Goal: Check status: Check status

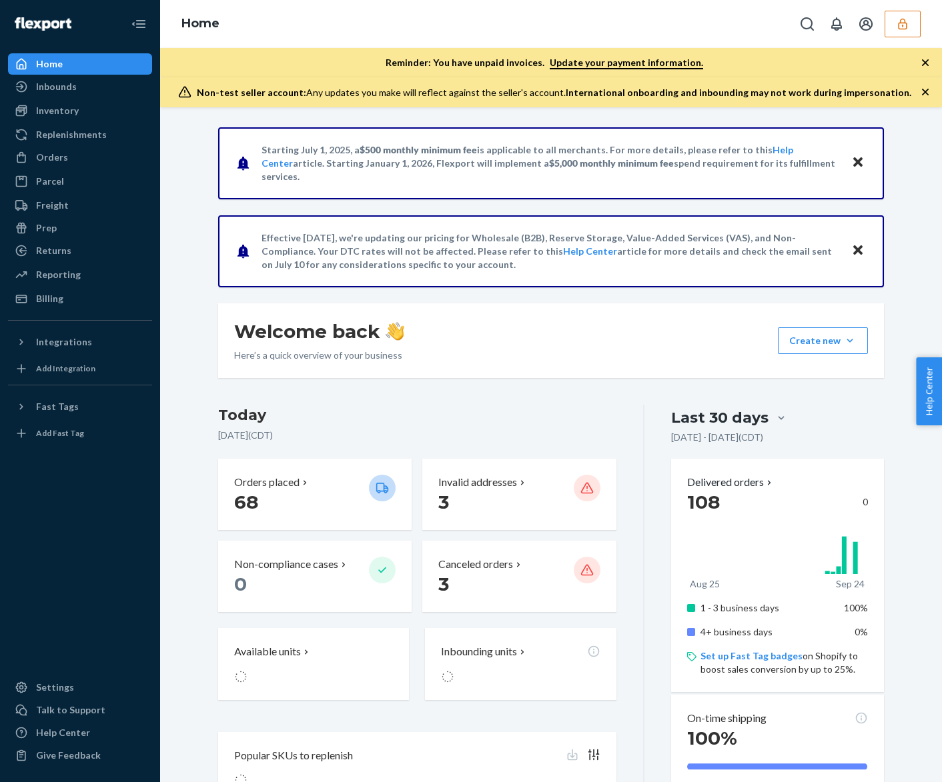
click at [892, 15] on button "button" at bounding box center [902, 24] width 36 height 27
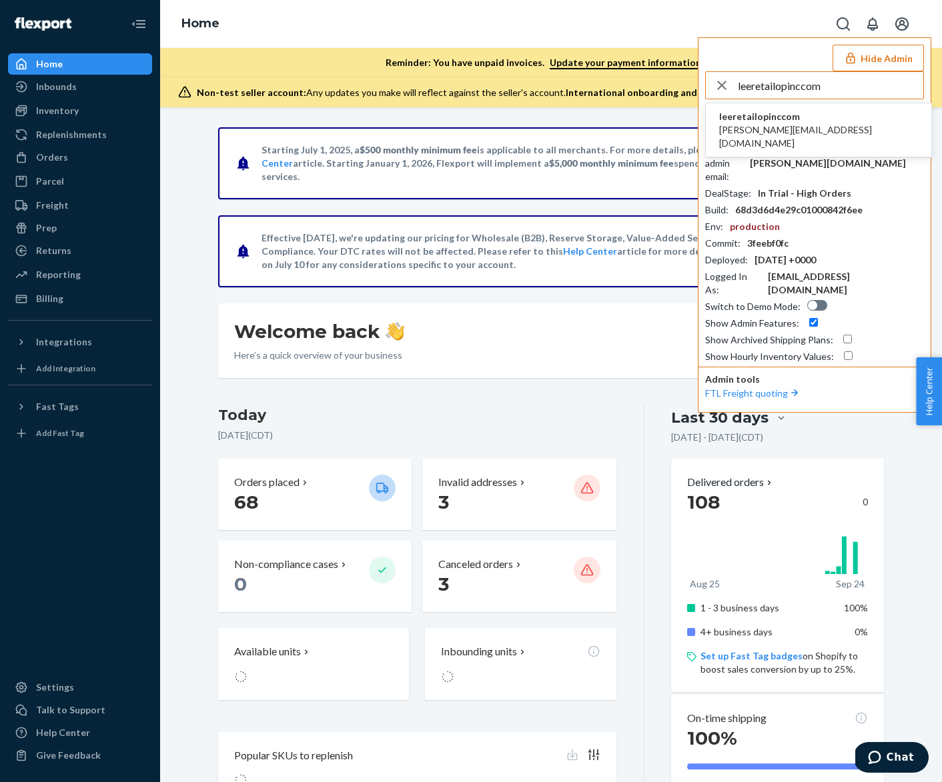
type input "leeretailopinccom"
click at [825, 129] on li "leeretailopinccom [PERSON_NAME][EMAIL_ADDRESS][DOMAIN_NAME]" at bounding box center [818, 130] width 225 height 54
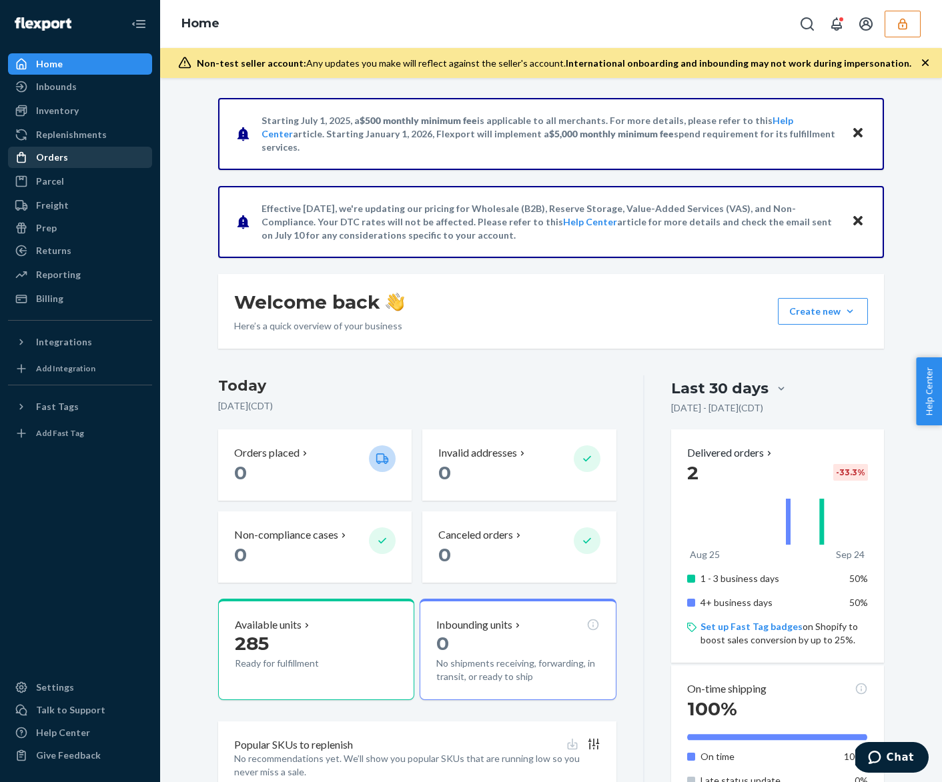
click at [121, 156] on div "Orders" at bounding box center [79, 157] width 141 height 19
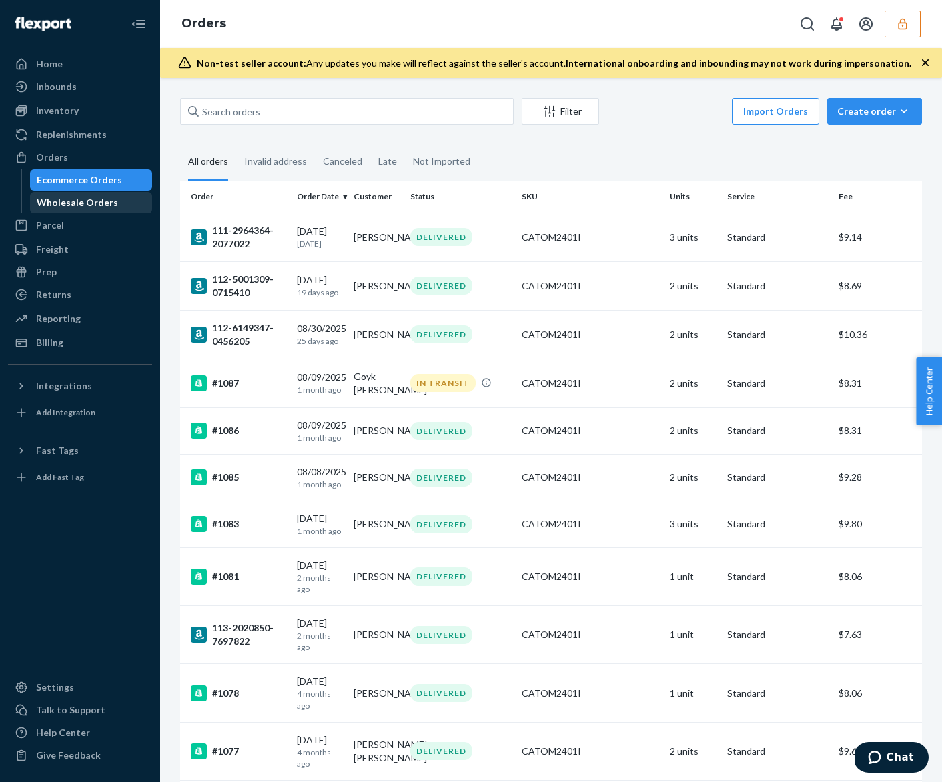
click at [121, 203] on div "Wholesale Orders" at bounding box center [91, 202] width 120 height 19
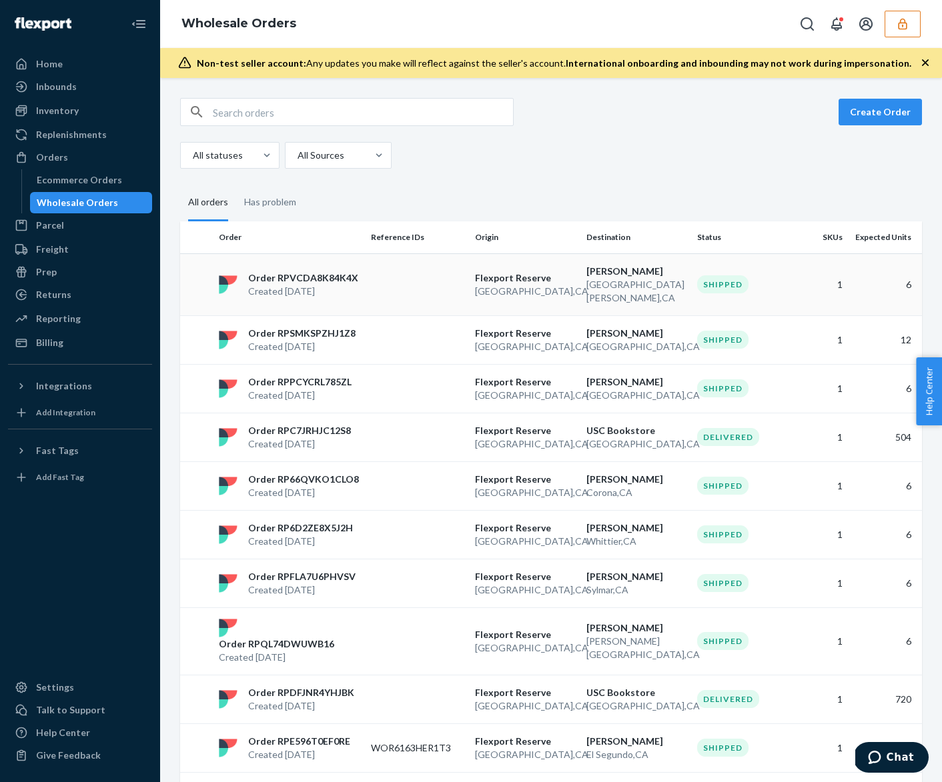
click at [343, 302] on td "Order RPVCDA8K84K4X Created [DATE]" at bounding box center [289, 284] width 152 height 62
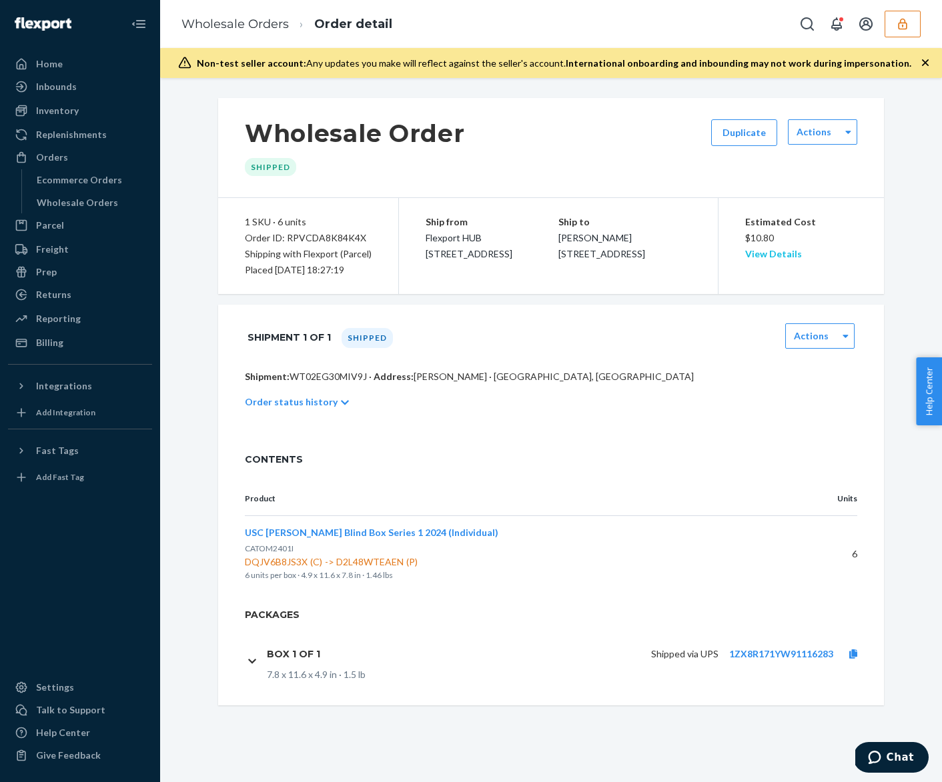
click at [768, 254] on link "View Details" at bounding box center [773, 253] width 57 height 11
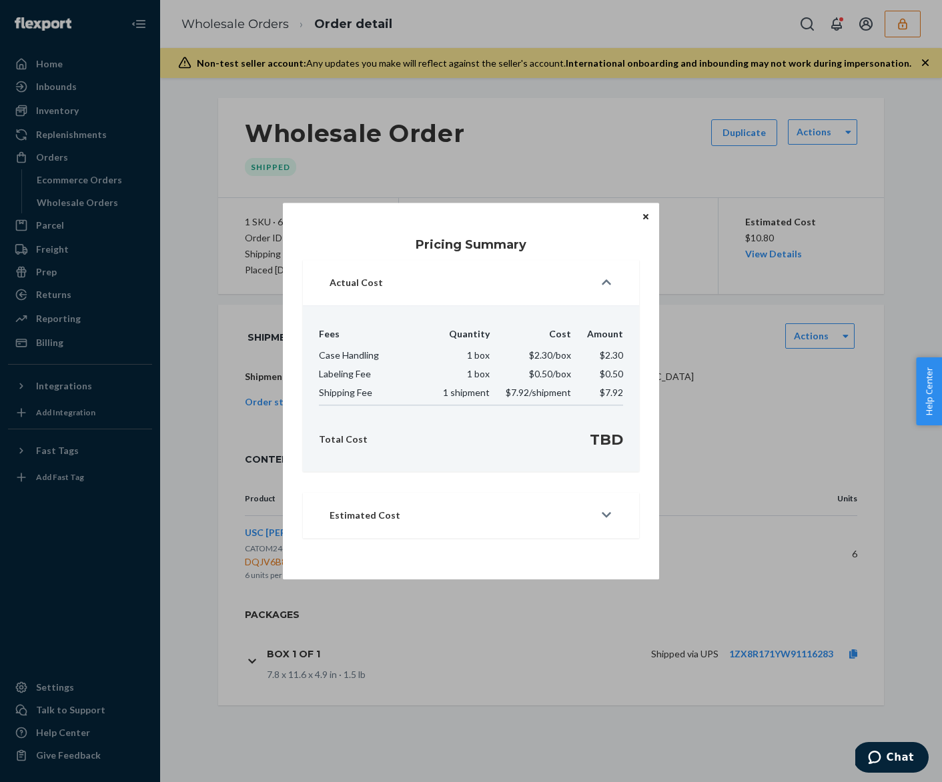
click at [588, 519] on div "Estimated Cost" at bounding box center [461, 515] width 265 height 13
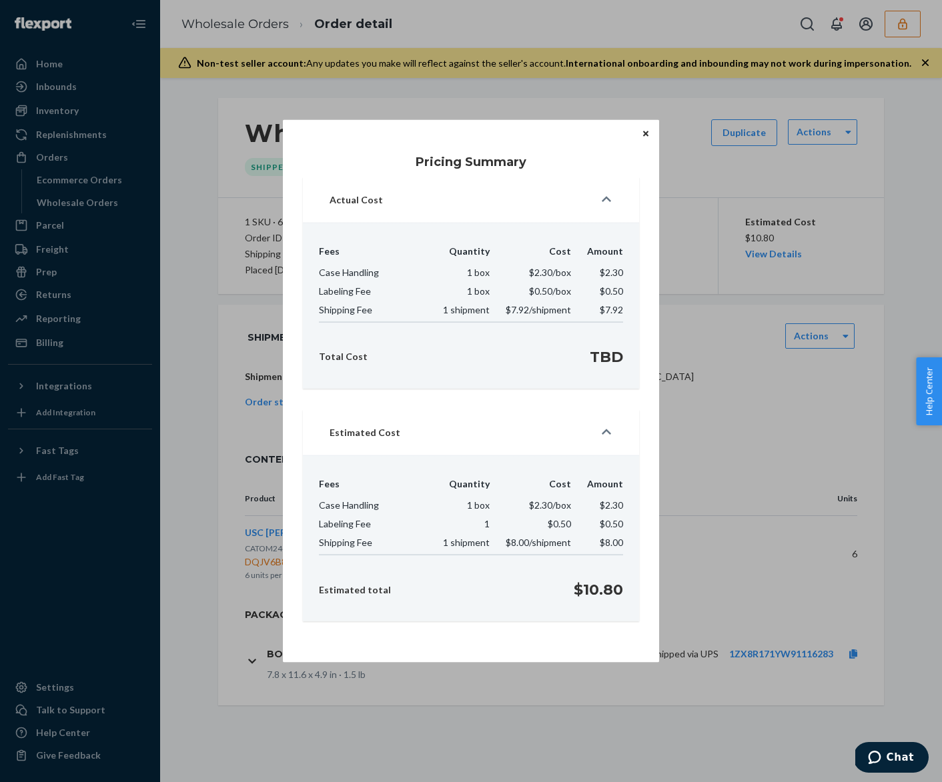
click at [723, 479] on div "Pricing Summary Actual Cost Fees Quantity Cost Amount Case Handling 1 box $2.30…" at bounding box center [471, 391] width 942 height 782
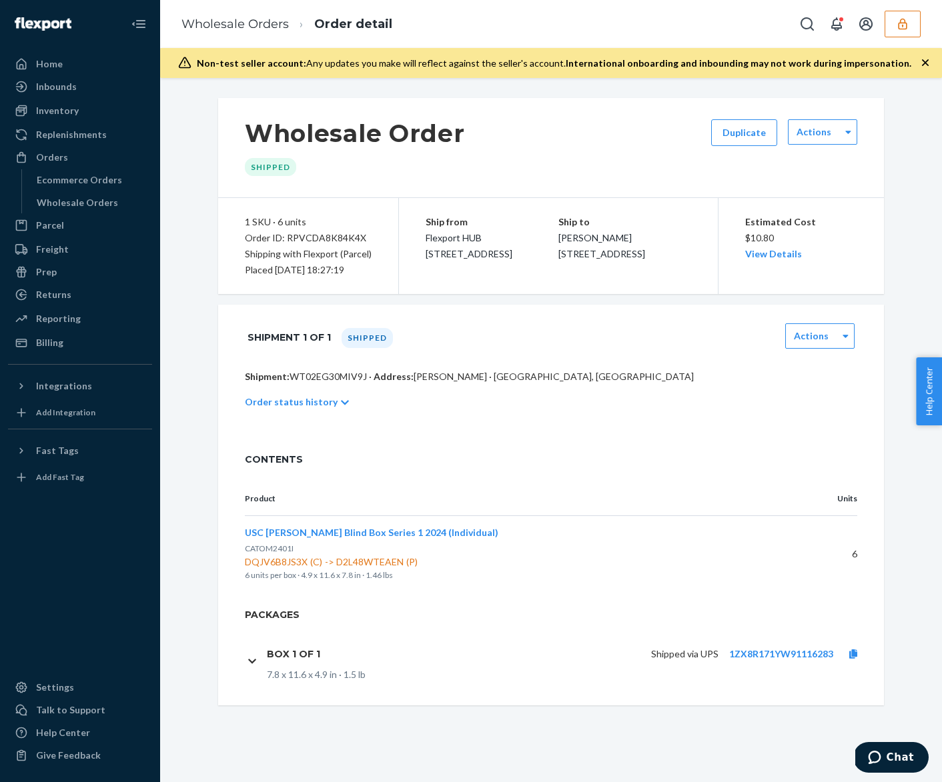
click at [902, 17] on icon "button" at bounding box center [902, 23] width 13 height 13
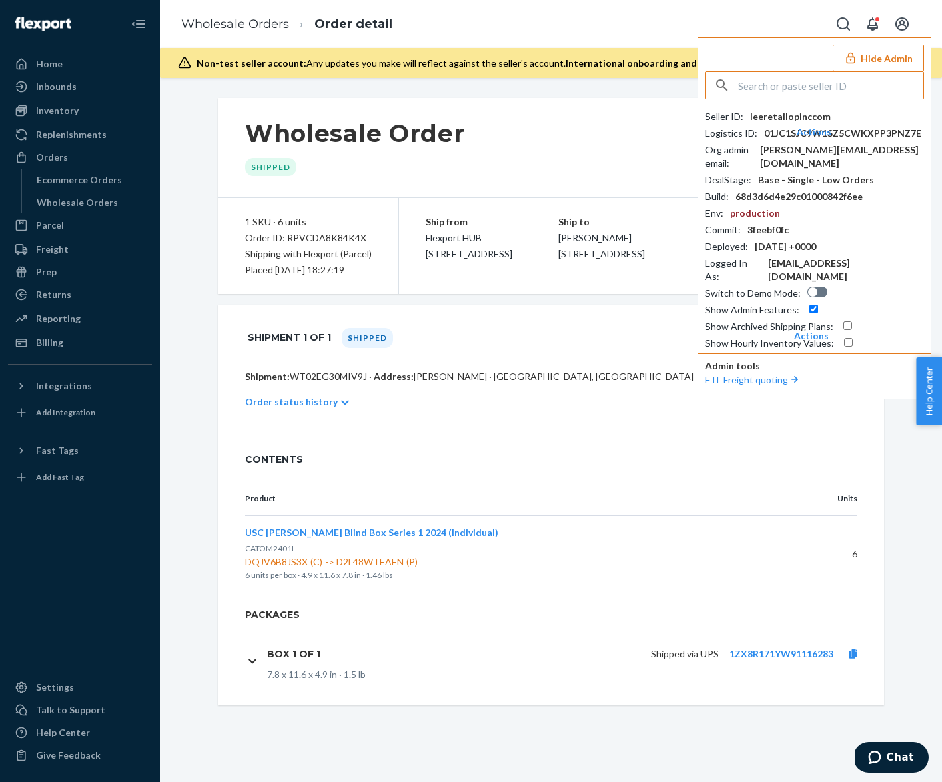
click at [586, 137] on div "Wholesale Order Shipped Duplicate Actions" at bounding box center [551, 148] width 666 height 100
click at [896, 52] on button "Hide Admin" at bounding box center [877, 58] width 91 height 27
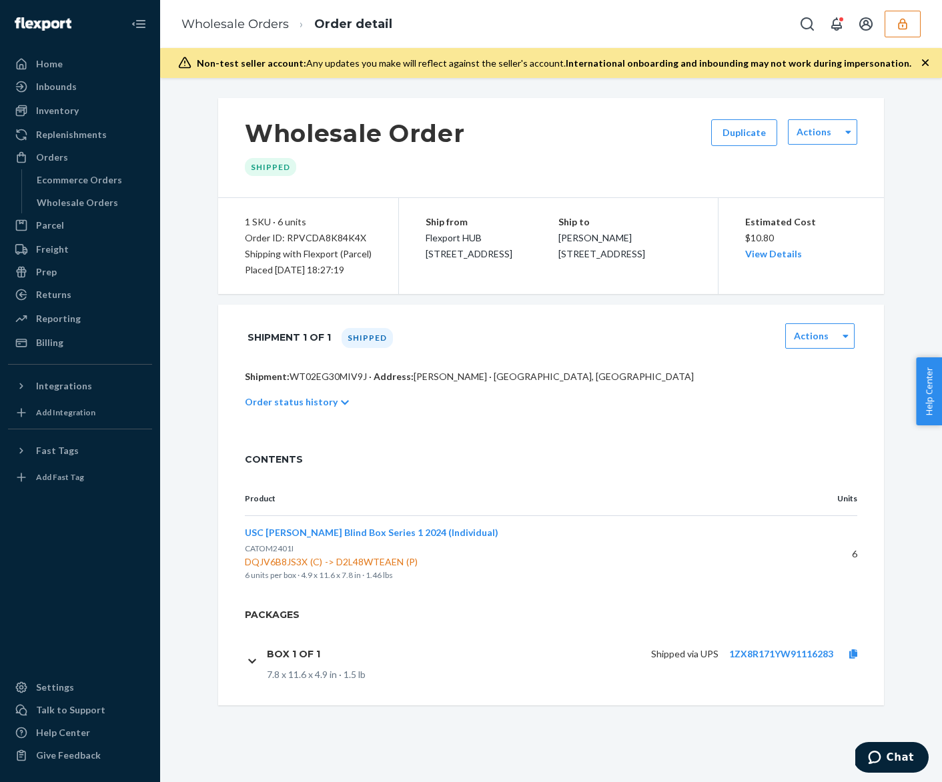
click at [475, 545] on div "USC [PERSON_NAME] Blind Box Series 1 2024 (Individual) CATOM2401I DQJV6B8JS3X (…" at bounding box center [512, 554] width 535 height 56
copy span "USC [PERSON_NAME] Blind Box Series 1 2024 (Individual)"
click at [47, 155] on div "Orders" at bounding box center [52, 157] width 32 height 13
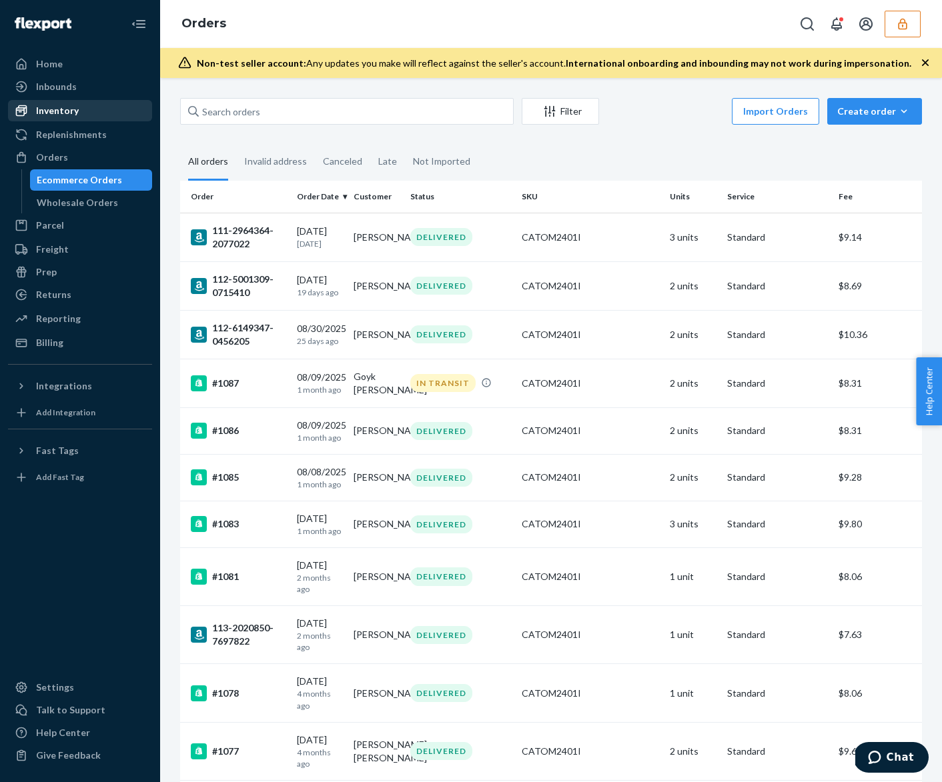
click at [94, 115] on div "Inventory" at bounding box center [79, 110] width 141 height 19
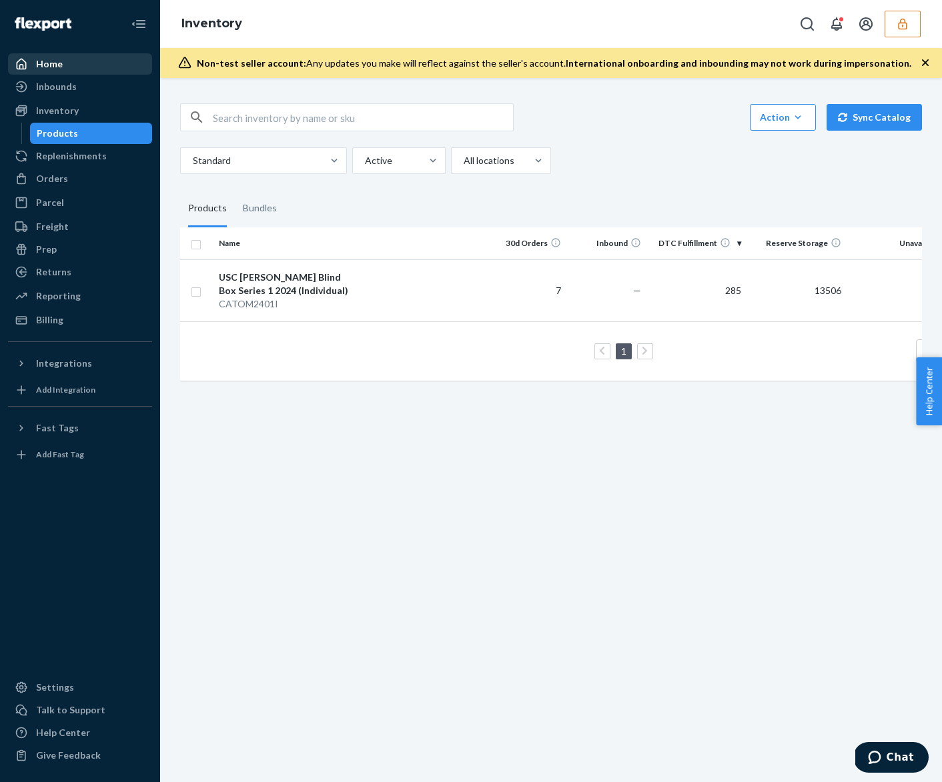
click at [86, 57] on div "Home" at bounding box center [79, 64] width 141 height 19
